Goal: Communication & Community: Share content

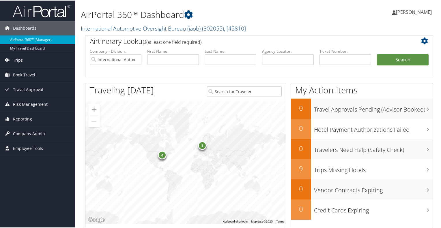
click at [22, 59] on span "Trips" at bounding box center [18, 59] width 10 height 14
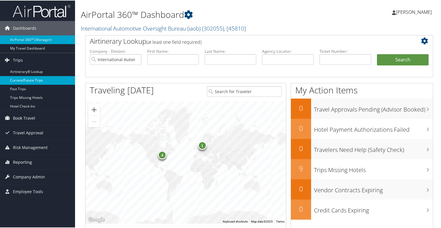
click at [24, 80] on link "Current/Future Trips" at bounding box center [37, 80] width 75 height 9
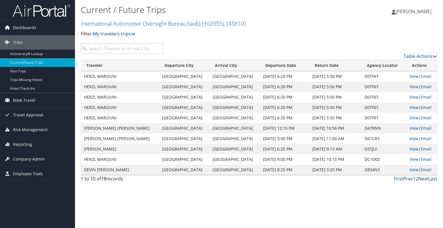
click at [425, 179] on link "Next" at bounding box center [423, 179] width 10 height 6
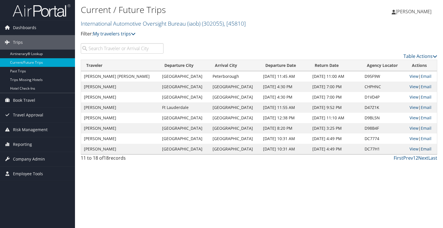
click at [423, 149] on link "Email" at bounding box center [426, 148] width 11 height 5
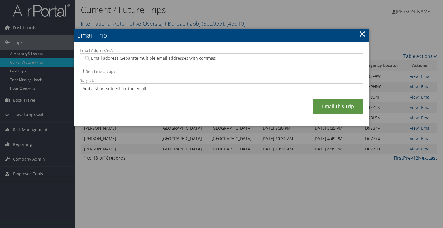
click at [112, 56] on input "Email Address(es):" at bounding box center [222, 58] width 276 height 6
type input "[EMAIL_ADDRESS][DOMAIN_NAME]"
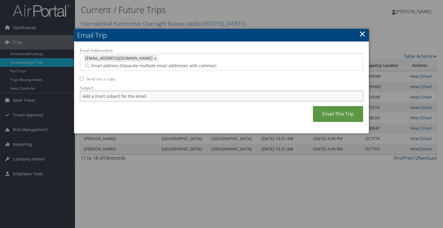
click at [104, 91] on input "Subject:" at bounding box center [221, 96] width 283 height 11
type input "T"
type input "Airline ticket for [GEOGRAPHIC_DATA], [GEOGRAPHIC_DATA]"
click at [344, 106] on link "Email This Trip" at bounding box center [338, 114] width 50 height 16
